Goal: Find specific page/section: Find specific page/section

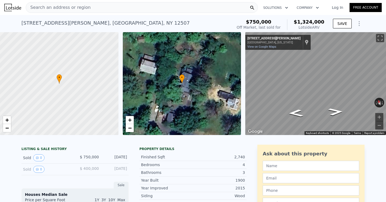
click at [98, 170] on span "$ 400,000" at bounding box center [89, 168] width 19 height 4
click at [90, 169] on span "$ 400,000" at bounding box center [89, 168] width 19 height 4
click at [88, 157] on span "$ 750,000" at bounding box center [89, 157] width 19 height 4
click at [40, 159] on button "0" at bounding box center [38, 157] width 11 height 7
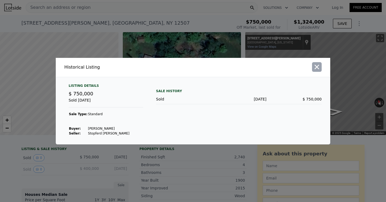
click at [318, 67] on icon "button" at bounding box center [317, 67] width 5 height 5
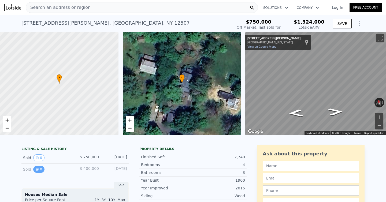
click at [37, 169] on icon "View historical data" at bounding box center [37, 169] width 2 height 2
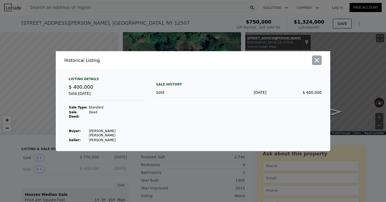
click at [317, 64] on icon "button" at bounding box center [317, 61] width 8 height 8
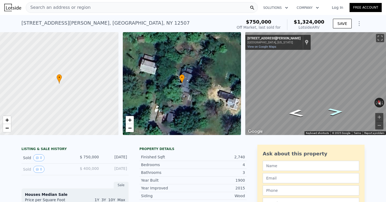
click at [337, 111] on icon "Go East, Wildey Rd" at bounding box center [336, 111] width 28 height 11
click at [296, 110] on icon "Go West, Wildey Rd" at bounding box center [296, 113] width 28 height 11
click at [80, 5] on span "Search an address or region" at bounding box center [58, 7] width 65 height 6
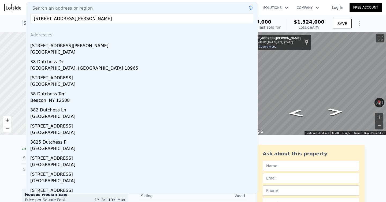
type input "[STREET_ADDRESS][PERSON_NAME]"
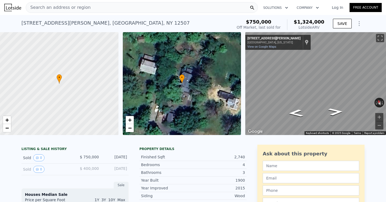
click at [372, 24] on div "[STREET_ADDRESS][PERSON_NAME] Sold [DATE] for $750k (~ARV $1.324m ) $750,000 Of…" at bounding box center [193, 23] width 386 height 17
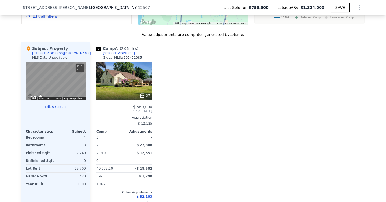
scroll to position [508, 0]
